Goal: Task Accomplishment & Management: Use online tool/utility

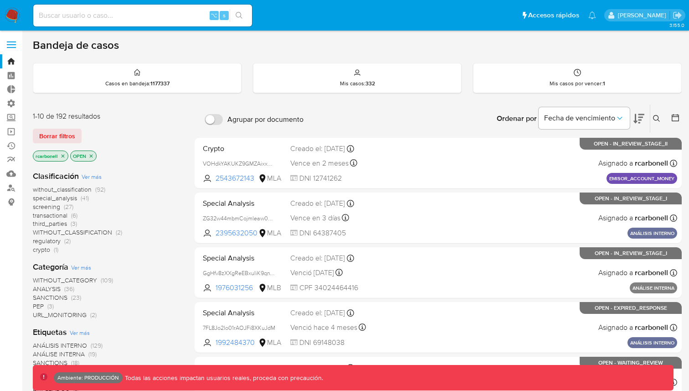
click at [12, 46] on label at bounding box center [11, 44] width 23 height 19
click at [0, 0] on input "checkbox" at bounding box center [0, 0] width 0 height 0
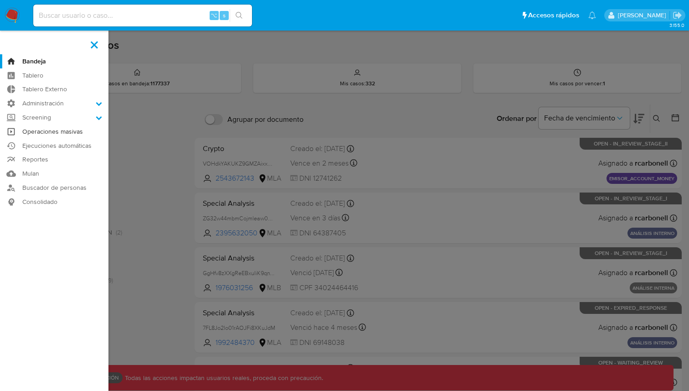
click at [65, 132] on link "Operaciones masivas" at bounding box center [54, 131] width 109 height 14
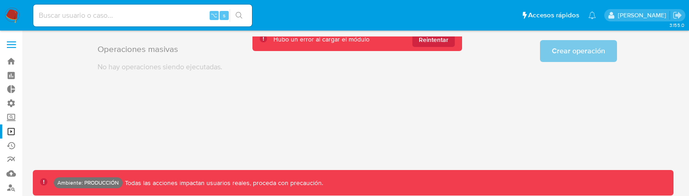
click at [223, 128] on div "3.155.0 Ambiente: PRODUCCIÓN Todas las acciones impactan usuarios reales, proce…" at bounding box center [357, 113] width 649 height 154
click at [194, 126] on div "3.155.0 Ambiente: PRODUCCIÓN Todas las acciones impactan usuarios reales, proce…" at bounding box center [357, 113] width 649 height 154
click at [423, 43] on span "Reintentar" at bounding box center [434, 39] width 30 height 15
